Goal: Task Accomplishment & Management: Complete application form

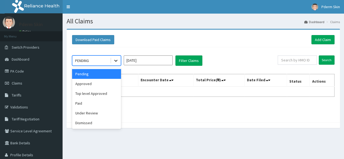
click at [115, 58] on icon at bounding box center [115, 60] width 5 height 5
click at [108, 80] on div "Approved" at bounding box center [96, 84] width 49 height 10
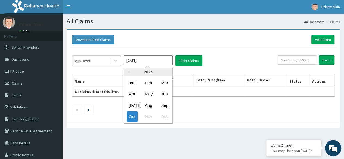
click at [162, 59] on input "[DATE]" at bounding box center [148, 60] width 49 height 10
click at [163, 103] on div "Sep" at bounding box center [164, 105] width 11 height 10
type input "Sep 2025"
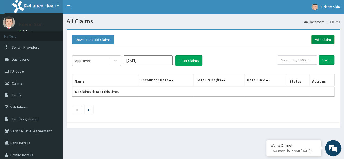
click at [320, 39] on link "Add Claim" at bounding box center [322, 39] width 23 height 9
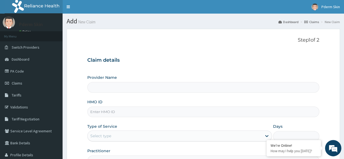
type input "Pderm Skin"
type input "1"
click at [193, 110] on input "HMO ID" at bounding box center [203, 112] width 232 height 11
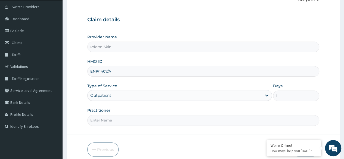
scroll to position [43, 0]
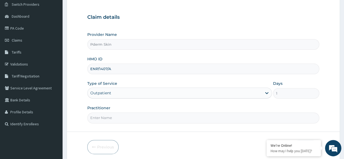
type input "ENP/1407/A"
click at [266, 93] on div "Outpatient" at bounding box center [179, 93] width 185 height 11
click at [301, 116] on input "Practitioner" at bounding box center [203, 118] width 232 height 11
type input "s"
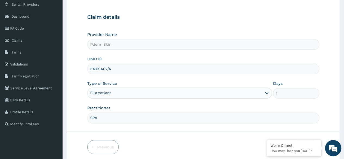
drag, startPoint x: 301, startPoint y: 116, endPoint x: 289, endPoint y: -24, distance: 140.2
click at [289, 0] on html "R EL Toggle navigation Pderm Skin Pderm Skin - pdermskin0@gmail.com Member sinc…" at bounding box center [172, 68] width 344 height 223
type input "SPA"
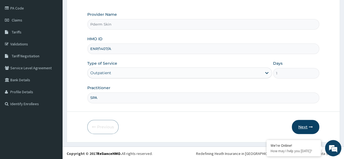
click at [302, 124] on button "Next" at bounding box center [305, 127] width 27 height 14
click at [304, 123] on button "Next" at bounding box center [305, 127] width 27 height 14
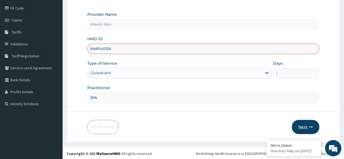
click at [304, 123] on button "Next" at bounding box center [305, 127] width 27 height 14
click at [304, 124] on button "Next" at bounding box center [305, 127] width 27 height 14
click at [208, 50] on input "ENP/1407/A" at bounding box center [203, 48] width 232 height 11
type input "E"
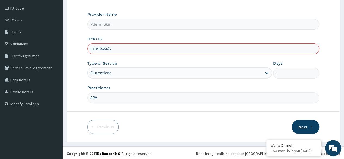
type input "LTR/10351/A"
click at [305, 125] on button "Next" at bounding box center [305, 127] width 27 height 14
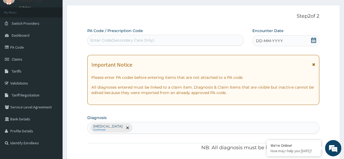
scroll to position [23, 0]
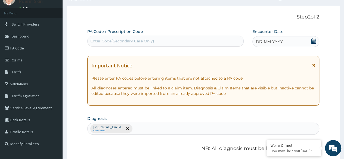
click at [193, 39] on div "Enter Code(Secondary Care Only)" at bounding box center [165, 41] width 155 height 9
type input "PA/E0A512"
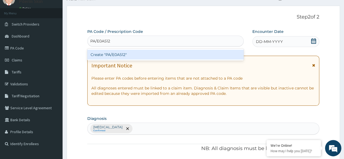
click at [185, 57] on div "Create "PA/E0A512"" at bounding box center [165, 55] width 156 height 10
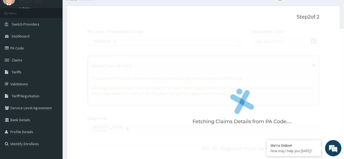
click at [285, 43] on div "Fetching Claims Details from PA Code....." at bounding box center [242, 108] width 310 height 159
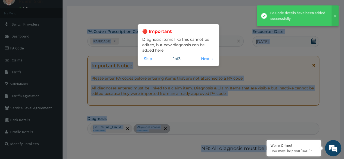
scroll to position [146, 0]
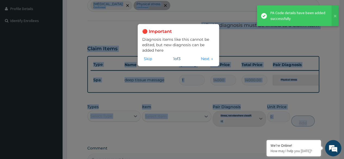
click at [285, 43] on div "🔴 Important Diagnosis items like this cannot be edited, but new diagnosis can b…" at bounding box center [172, 79] width 344 height 159
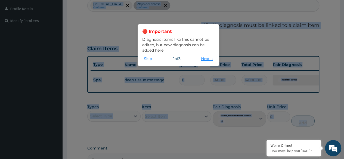
click at [206, 61] on button "Next →" at bounding box center [206, 59] width 15 height 6
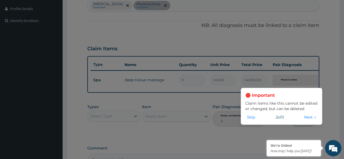
click at [309, 43] on div "🔴 Important Claim items like this cannot be edited or changed, but can be delet…" at bounding box center [172, 79] width 344 height 159
click at [252, 120] on button "Skip" at bounding box center [250, 117] width 11 height 6
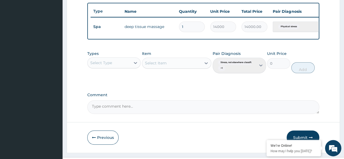
scroll to position [215, 0]
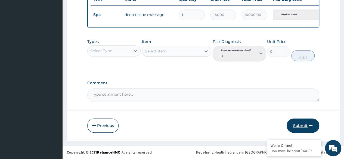
click at [303, 125] on button "Submit" at bounding box center [303, 126] width 33 height 14
click at [304, 124] on button "Submit" at bounding box center [303, 126] width 33 height 14
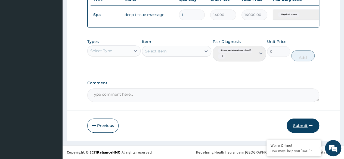
click at [304, 124] on button "Submit" at bounding box center [303, 126] width 33 height 14
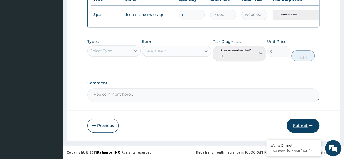
click at [302, 127] on button "Submit" at bounding box center [303, 126] width 33 height 14
click at [301, 125] on button "Submit" at bounding box center [303, 126] width 33 height 14
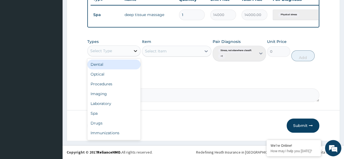
click at [135, 50] on icon at bounding box center [135, 50] width 5 height 5
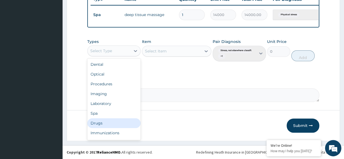
type input "P"
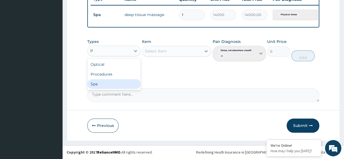
click at [104, 85] on div "Spa" at bounding box center [113, 84] width 53 height 10
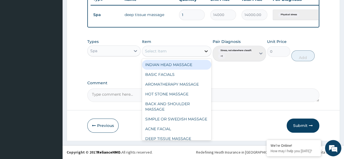
click at [207, 52] on icon at bounding box center [205, 50] width 5 height 5
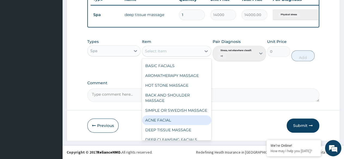
click at [210, 140] on div "INDIAN HEAD MASSAGE BASIC FACIALS AROMATHERAPY MASSAGE HOT STONE MASSAGE BACK A…" at bounding box center [177, 100] width 70 height 82
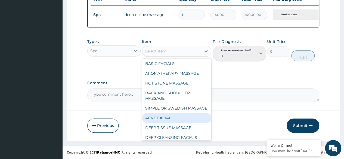
scroll to position [20, 0]
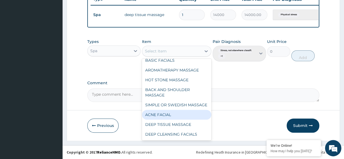
click at [210, 140] on div "INDIAN HEAD MASSAGE BASIC FACIALS AROMATHERAPY MASSAGE HOT STONE MASSAGE BACK A…" at bounding box center [177, 100] width 70 height 82
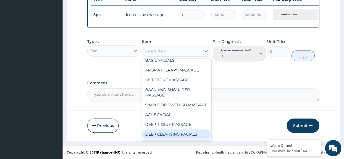
click at [180, 134] on div "DEEP CLEANSING FACIALS" at bounding box center [177, 134] width 70 height 10
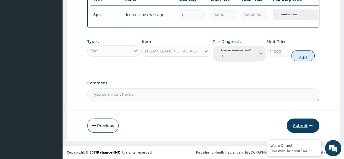
click at [302, 126] on button "Submit" at bounding box center [303, 126] width 33 height 14
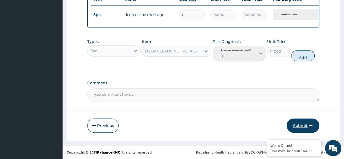
click at [302, 126] on button "Submit" at bounding box center [303, 126] width 33 height 14
click at [300, 130] on button "Submit" at bounding box center [303, 126] width 33 height 14
click at [298, 127] on button "Submit" at bounding box center [303, 126] width 33 height 14
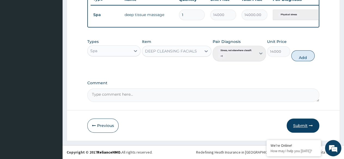
click at [298, 127] on button "Submit" at bounding box center [303, 126] width 33 height 14
click at [222, 93] on textarea "Comment" at bounding box center [203, 95] width 232 height 14
click at [304, 57] on button "Add" at bounding box center [302, 55] width 23 height 11
type input "0"
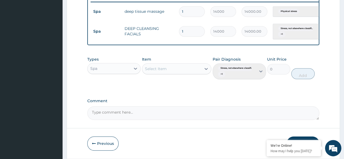
scroll to position [236, 0]
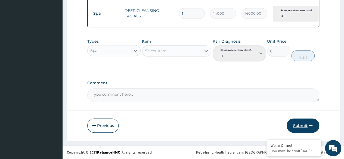
click at [304, 123] on button "Submit" at bounding box center [303, 126] width 33 height 14
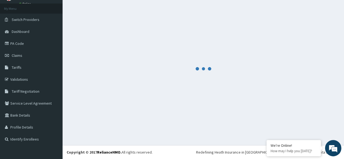
scroll to position [27, 0]
click at [304, 123] on div at bounding box center [203, 68] width 273 height 135
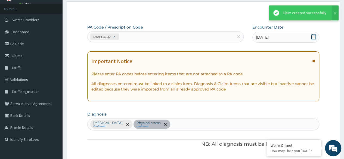
scroll to position [236, 0]
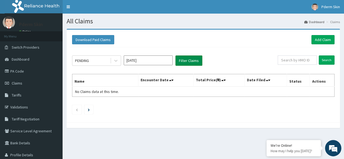
click at [186, 60] on button "Filter Claims" at bounding box center [188, 60] width 27 height 10
drag, startPoint x: 243, startPoint y: 32, endPoint x: 219, endPoint y: 28, distance: 24.3
click at [219, 28] on section "Download Paid Claims Add Claim × Note you can only download claims within a max…" at bounding box center [203, 81] width 281 height 113
click at [15, 70] on link "PA Code" at bounding box center [31, 71] width 63 height 12
click at [16, 82] on span "Claims" at bounding box center [17, 83] width 11 height 5
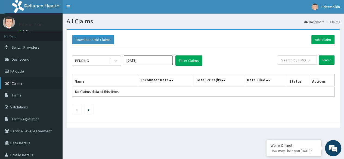
click at [20, 81] on span "Claims" at bounding box center [17, 83] width 11 height 5
click at [21, 82] on span "Claims" at bounding box center [17, 83] width 11 height 5
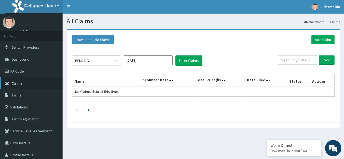
click at [21, 82] on span "Claims" at bounding box center [17, 83] width 11 height 5
